Goal: Task Accomplishment & Management: Manage account settings

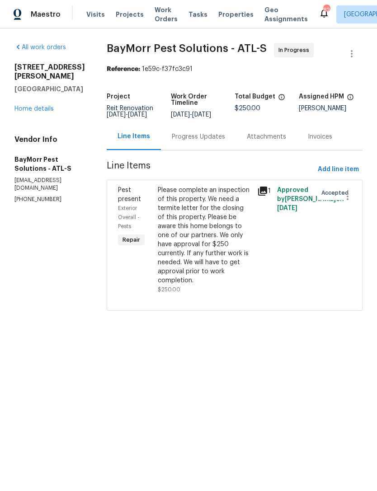
click at [198, 141] on div "Progress Updates" at bounding box center [198, 136] width 53 height 9
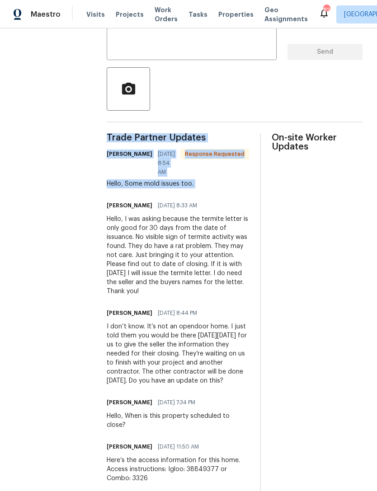
scroll to position [167, 0]
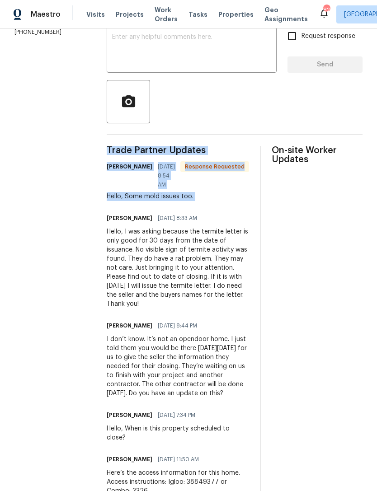
click at [282, 243] on div "On-site Worker Updates" at bounding box center [317, 428] width 91 height 565
copy div "[PERSON_NAME] [DATE] 8:33 AM Hello, I was asking because the termite letter is …"
click at [229, 54] on textarea at bounding box center [191, 50] width 159 height 32
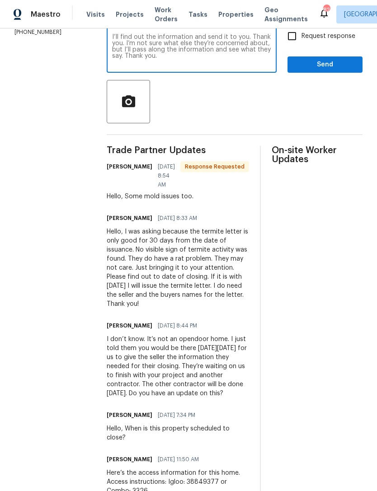
type textarea "I’ll find out the information and send it to you. Thank you. I’m not sure what …"
click at [336, 71] on span "Send" at bounding box center [325, 64] width 61 height 11
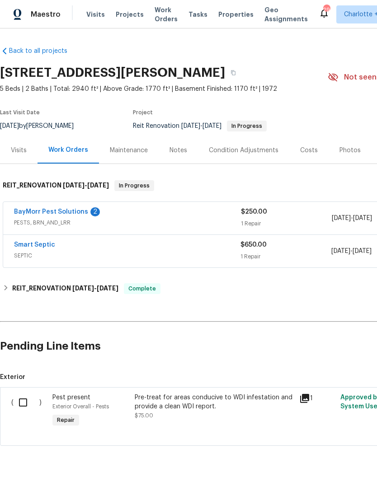
click at [184, 151] on div "Notes" at bounding box center [178, 150] width 18 height 9
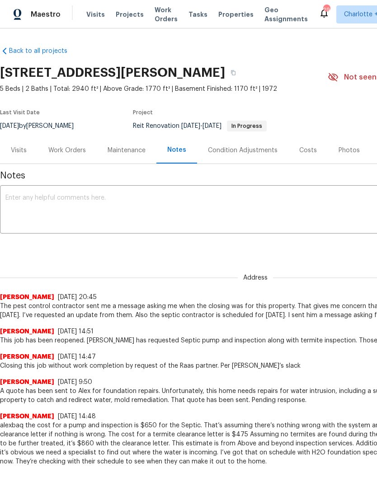
click at [221, 210] on textarea at bounding box center [255, 211] width 500 height 32
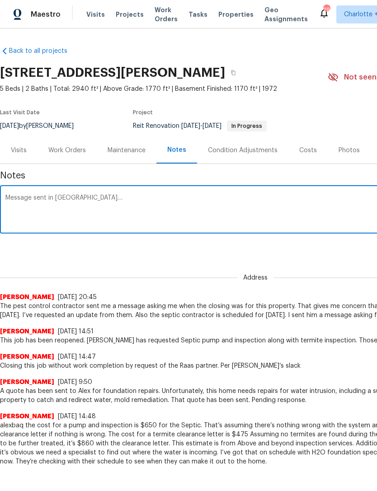
click at [174, 205] on textarea "Message sent in Slack…" at bounding box center [255, 211] width 500 height 32
paste textarea "This home is clear from termites. I’m not sure if they’re concerned with any fu…"
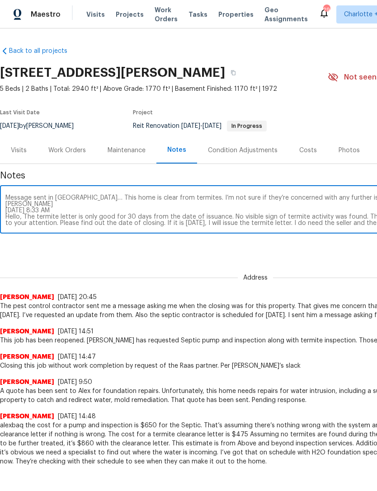
click at [77, 198] on textarea "Message sent in Slack… This home is clear from termites. I’m not sure if they’r…" at bounding box center [255, 211] width 500 height 32
type textarea "Message sent in Slack… note from vendor.. This home is clear from termites. I’m…"
click at [288, 249] on div "Address address ​ Add" at bounding box center [255, 247] width 511 height 17
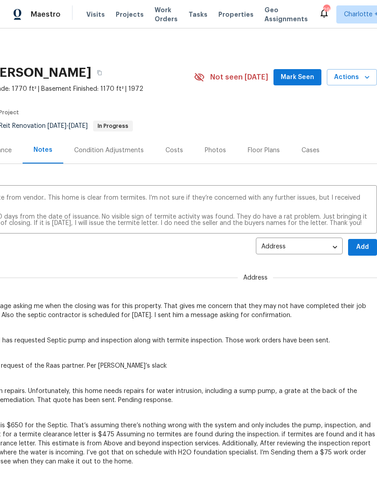
click at [366, 241] on button "Add" at bounding box center [362, 247] width 29 height 17
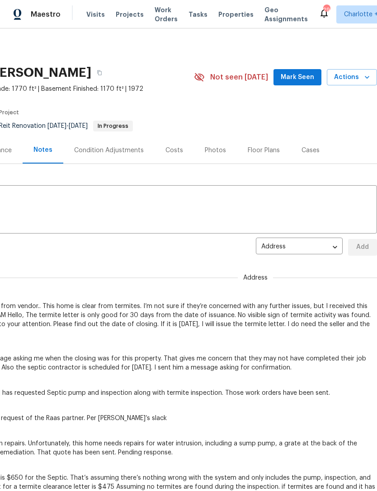
click at [311, 80] on span "Mark Seen" at bounding box center [297, 77] width 33 height 11
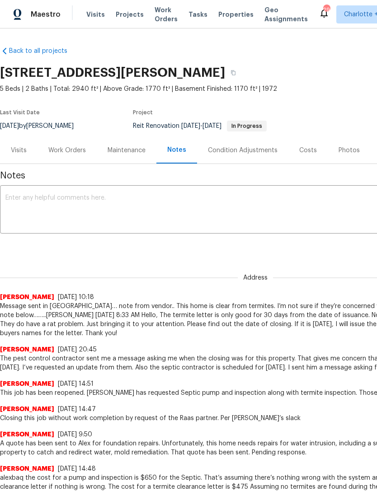
scroll to position [0, 0]
click at [69, 152] on div "Work Orders" at bounding box center [67, 150] width 38 height 9
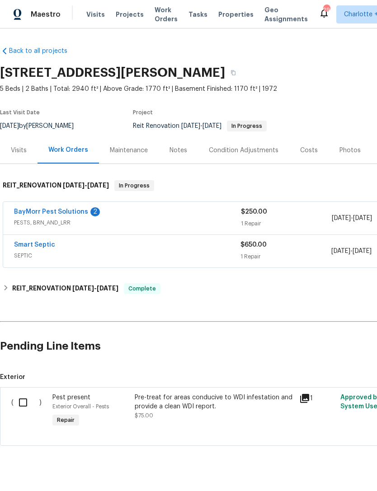
click at [57, 212] on link "BayMorr Pest Solutions" at bounding box center [51, 212] width 74 height 6
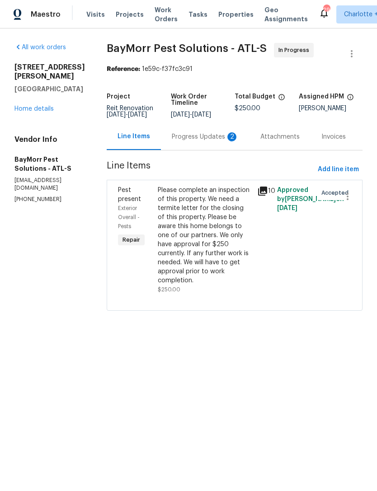
click at [198, 141] on div "Progress Updates 2" at bounding box center [205, 136] width 67 height 9
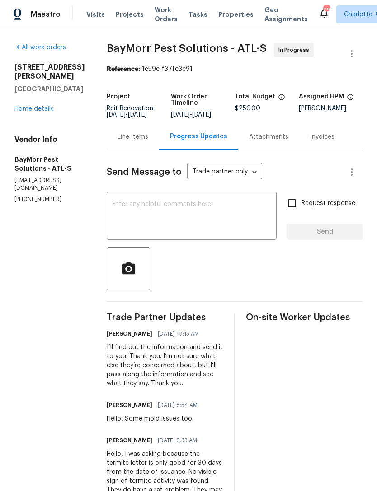
click at [42, 112] on link "Home details" at bounding box center [33, 109] width 39 height 6
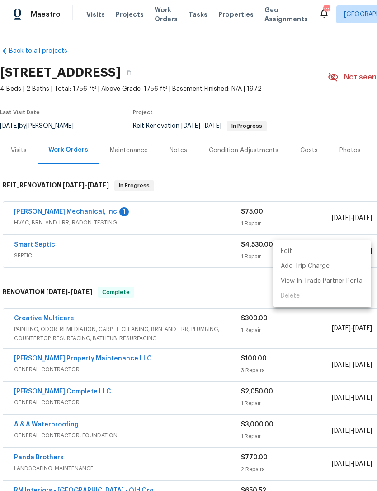
scroll to position [0, 134]
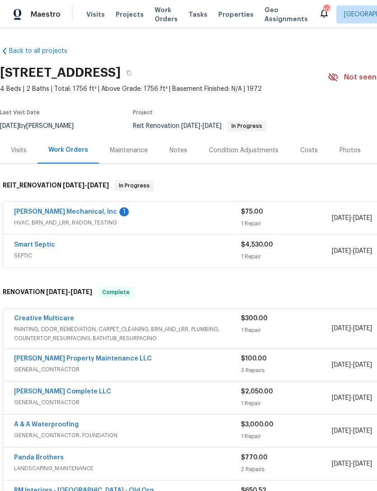
click at [58, 209] on link "[PERSON_NAME] Mechanical, Inc" at bounding box center [65, 212] width 103 height 6
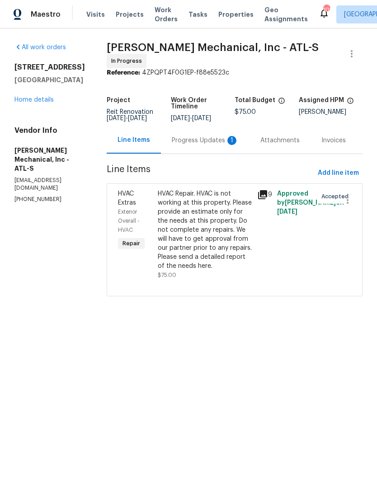
click at [200, 136] on div "Progress Updates 1" at bounding box center [205, 140] width 67 height 9
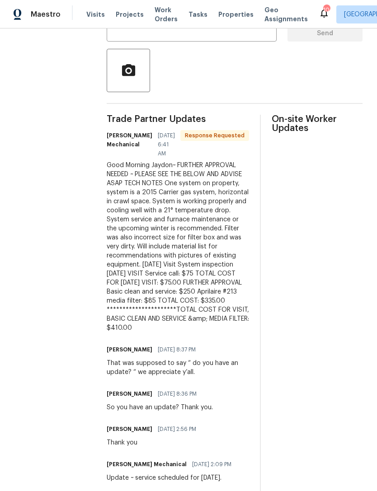
scroll to position [203, 0]
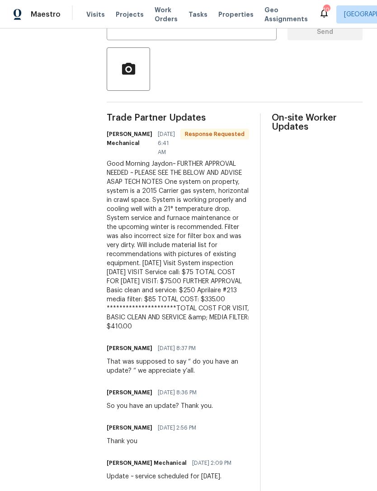
copy div "**********"
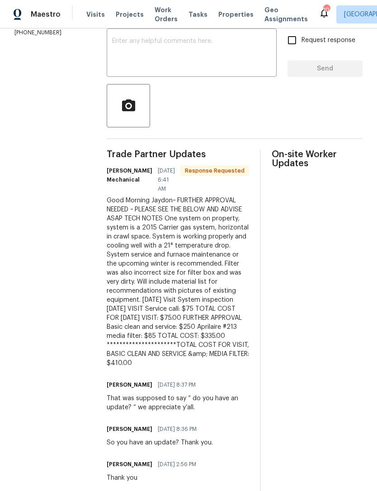
scroll to position [168, 0]
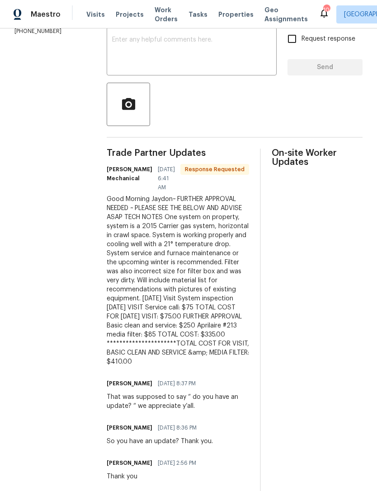
click at [202, 50] on textarea at bounding box center [191, 53] width 159 height 32
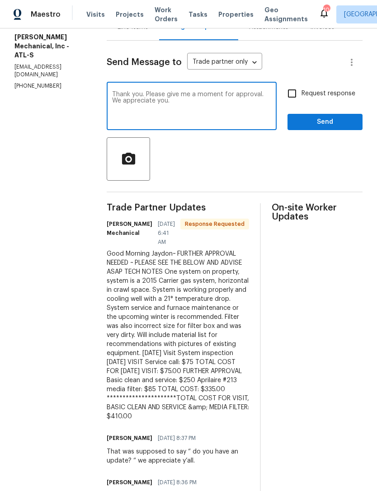
scroll to position [102, 0]
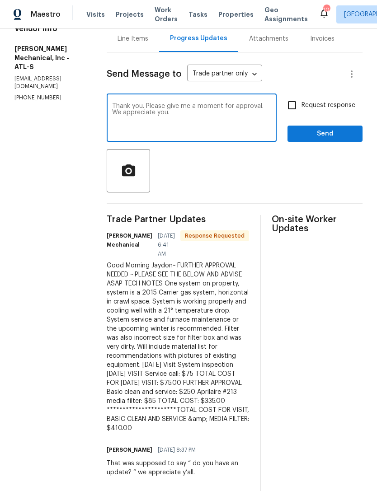
type textarea "Thank you. Please give me a moment for approval. We appreciate you."
click at [306, 134] on span "Send" at bounding box center [325, 133] width 61 height 11
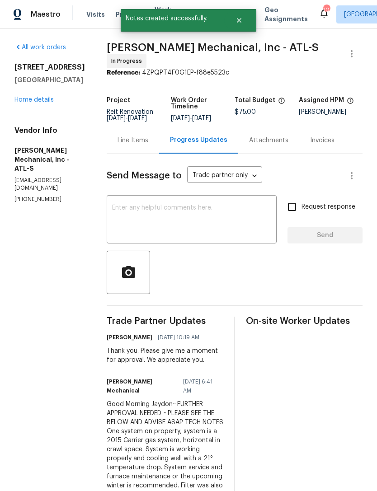
click at [40, 97] on link "Home details" at bounding box center [33, 100] width 39 height 6
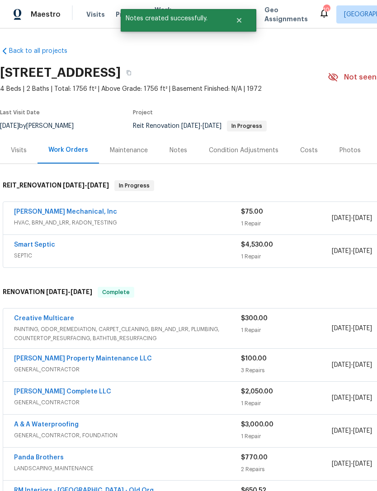
click at [184, 147] on div "Notes" at bounding box center [178, 150] width 18 height 9
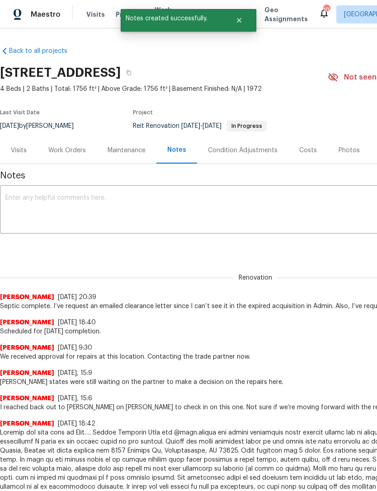
click at [233, 195] on textarea at bounding box center [255, 211] width 500 height 32
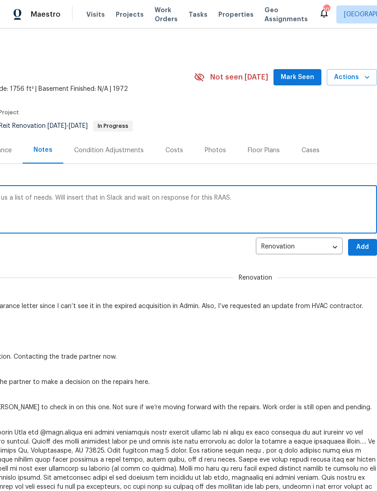
scroll to position [0, 134]
type textarea "HVAC inspection completed. They’ve given us a list of needs. Will insert that i…"
click at [361, 243] on span "Add" at bounding box center [362, 247] width 14 height 11
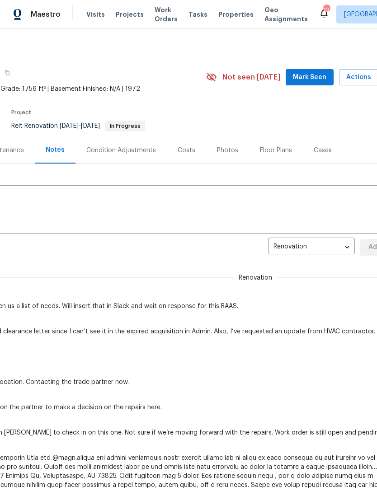
scroll to position [0, 122]
click at [309, 75] on span "Mark Seen" at bounding box center [309, 77] width 33 height 11
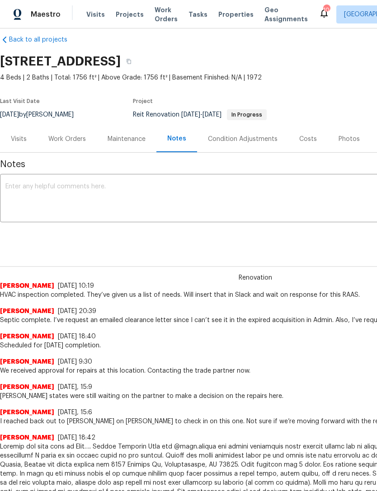
scroll to position [11, 0]
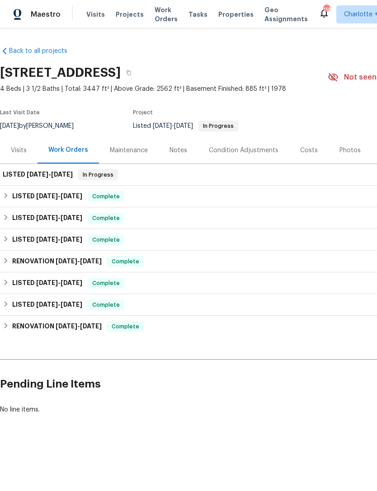
click at [177, 150] on div "Notes" at bounding box center [178, 150] width 18 height 9
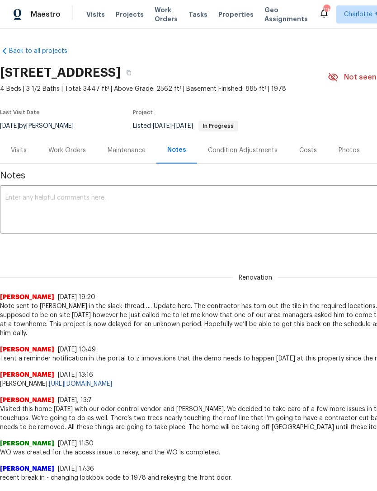
click at [30, 209] on textarea at bounding box center [255, 211] width 500 height 32
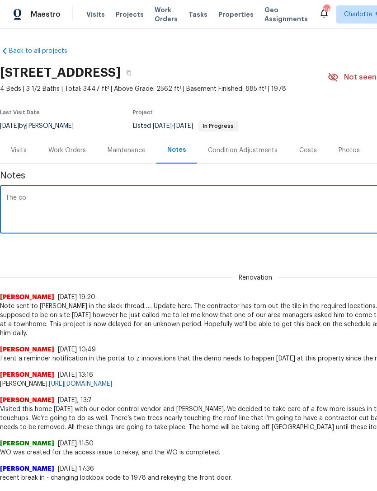
type textarea "The"
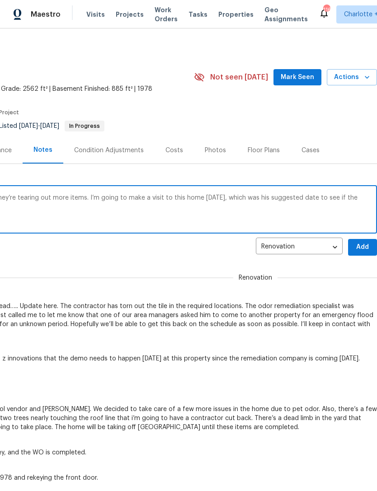
scroll to position [0, 134]
type textarea "The odor contractor stopped by today. They’re tearing out more items. I’m going…"
click at [362, 242] on span "Add" at bounding box center [362, 247] width 14 height 11
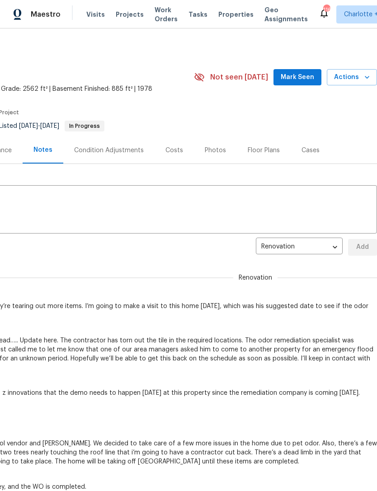
click at [305, 79] on span "Mark Seen" at bounding box center [297, 77] width 33 height 11
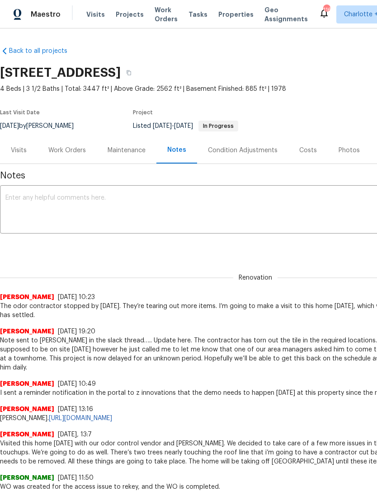
scroll to position [0, 0]
